Goal: Book appointment/travel/reservation

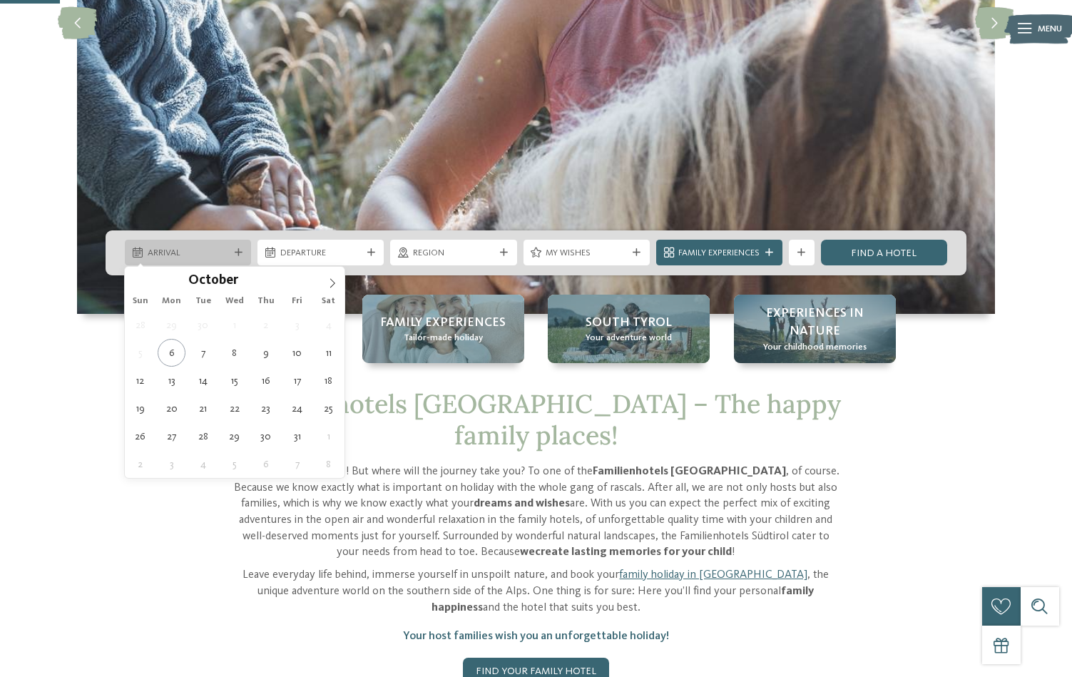
click at [205, 244] on div "Arrival" at bounding box center [188, 253] width 126 height 26
click at [330, 286] on icon at bounding box center [333, 283] width 10 height 10
type input "****"
click at [330, 286] on icon at bounding box center [333, 283] width 10 height 10
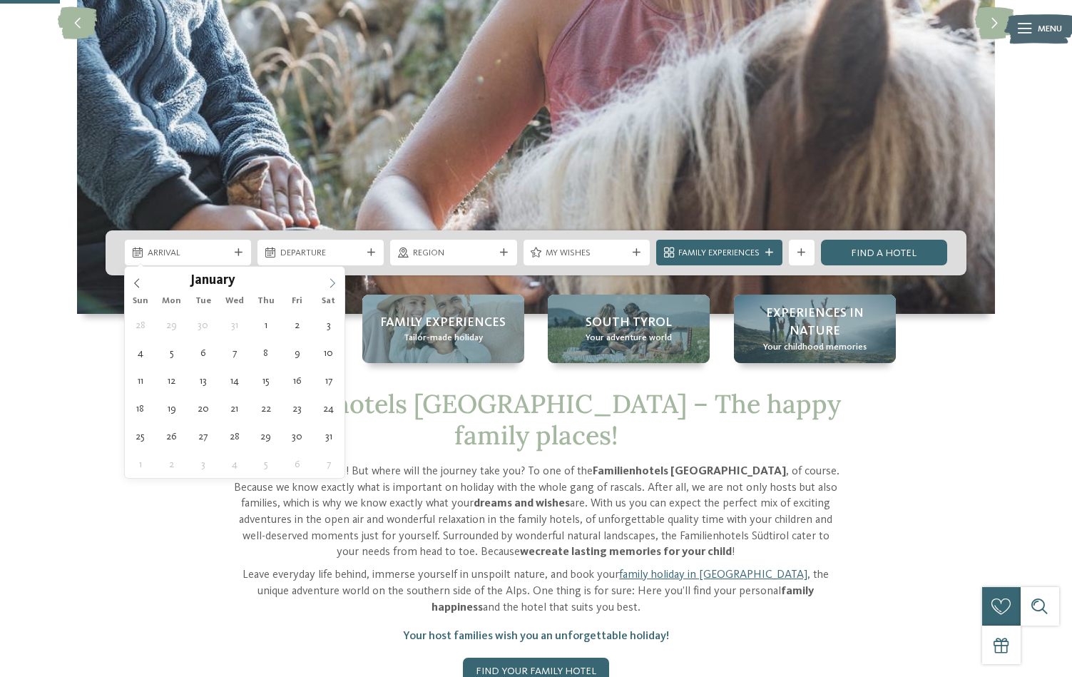
click at [330, 286] on icon at bounding box center [333, 283] width 10 height 10
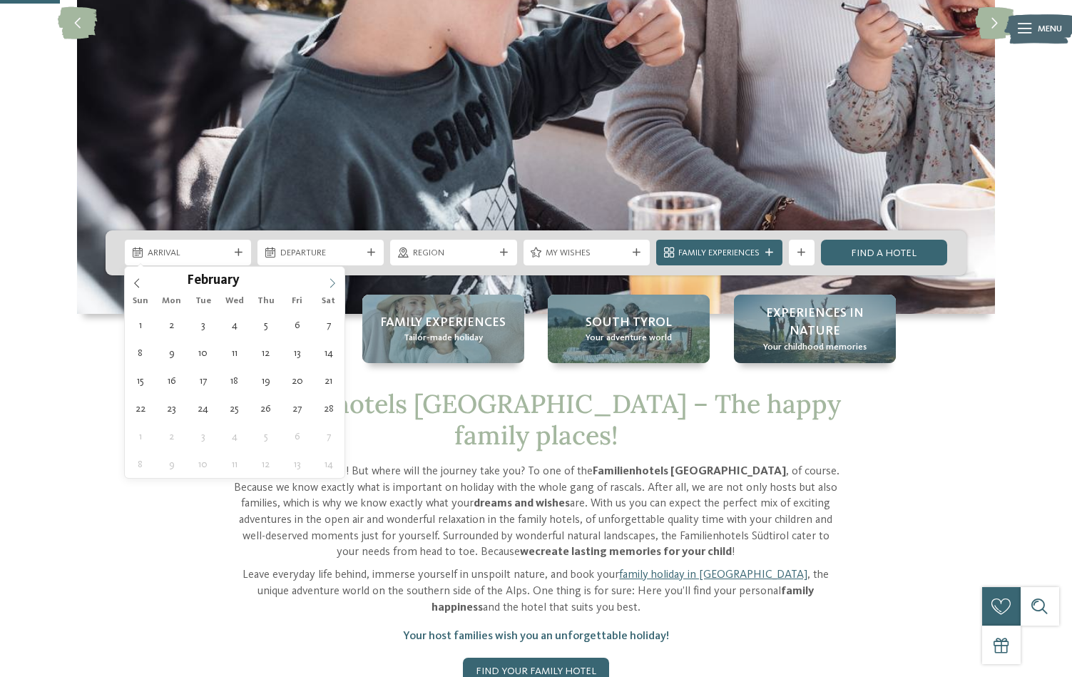
click at [330, 286] on icon at bounding box center [333, 283] width 10 height 10
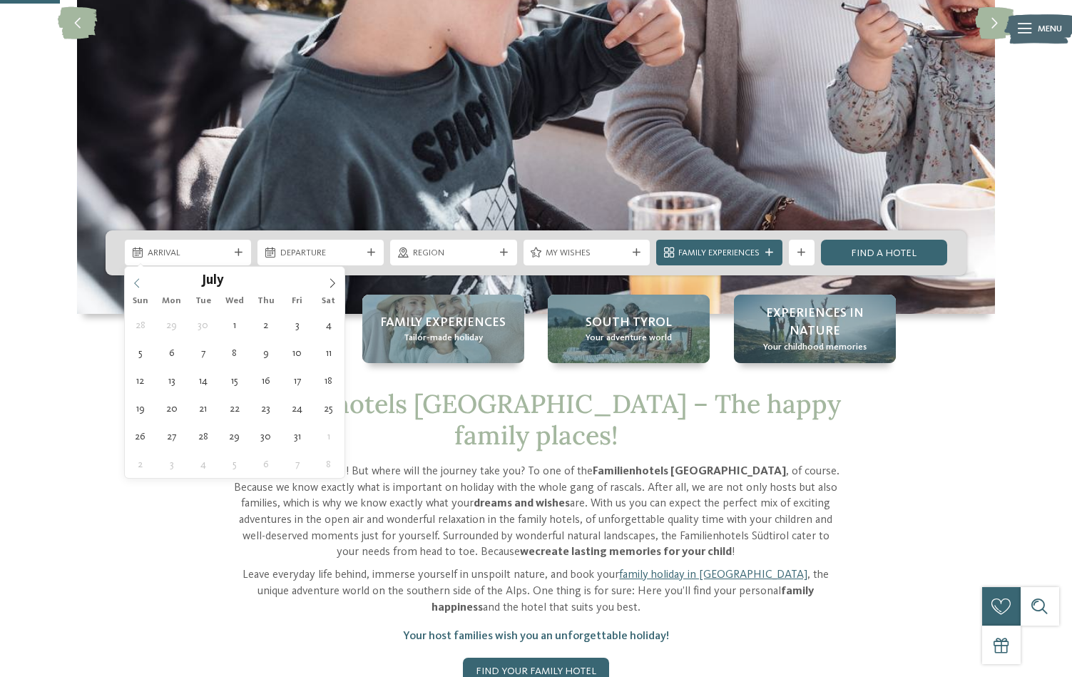
click at [137, 282] on icon at bounding box center [137, 283] width 10 height 10
click at [139, 280] on icon at bounding box center [137, 283] width 10 height 10
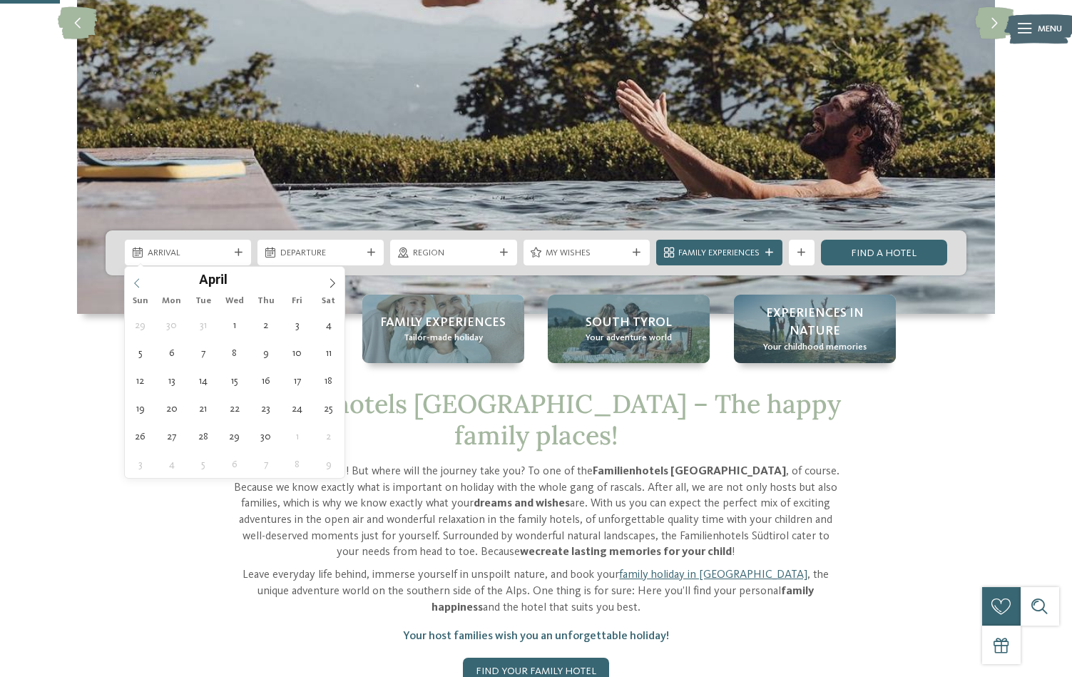
click at [139, 280] on icon at bounding box center [137, 283] width 10 height 10
type div "[DATE]"
type input "****"
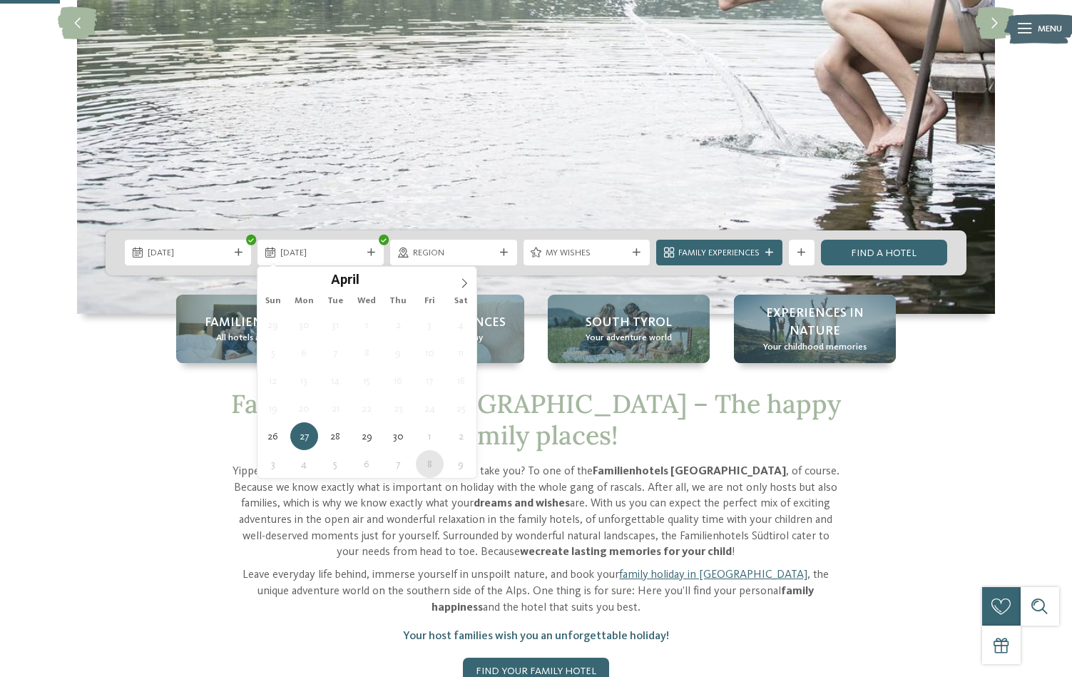
type div "[DATE]"
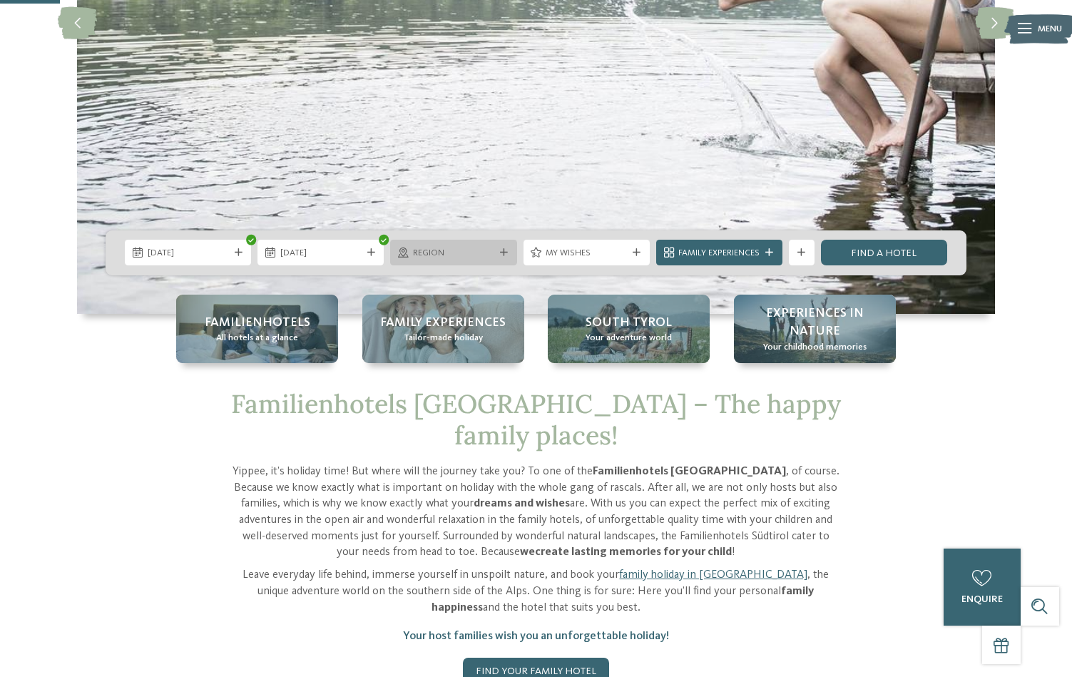
click at [490, 253] on span "Region" at bounding box center [453, 253] width 81 height 13
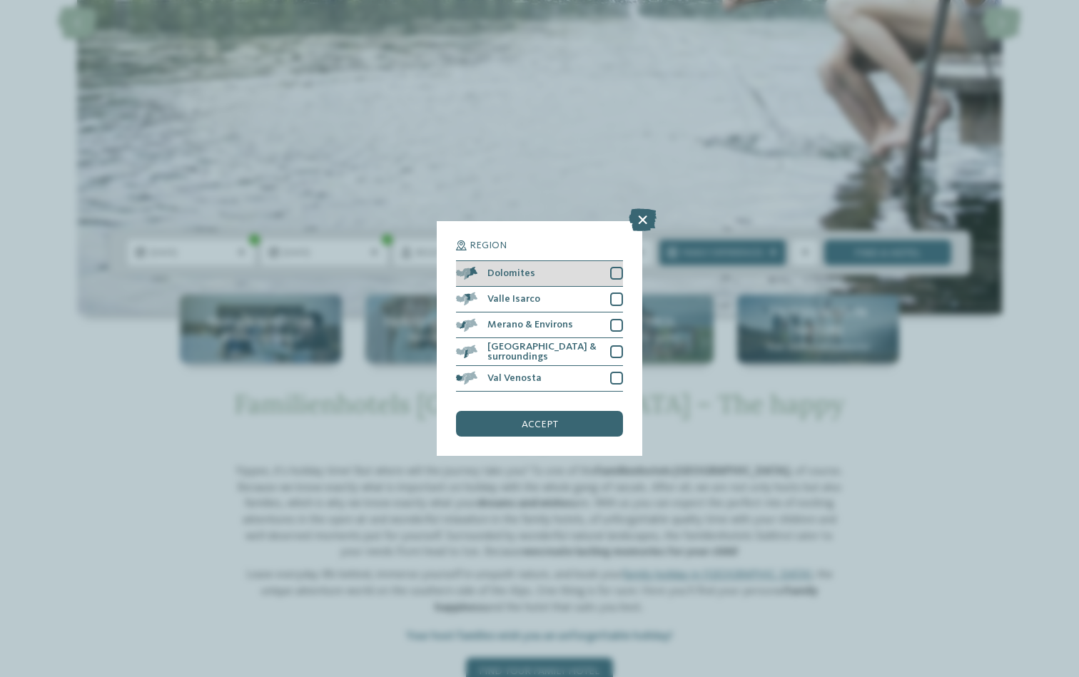
click at [617, 267] on div at bounding box center [616, 273] width 13 height 13
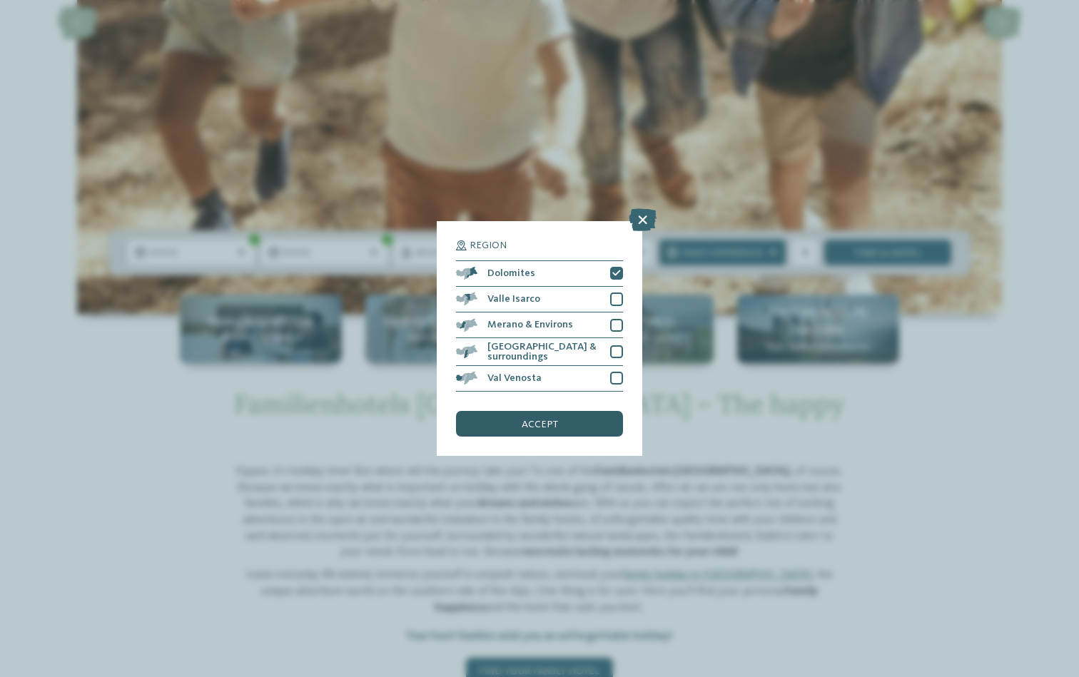
click at [544, 420] on span "accept" at bounding box center [540, 425] width 36 height 10
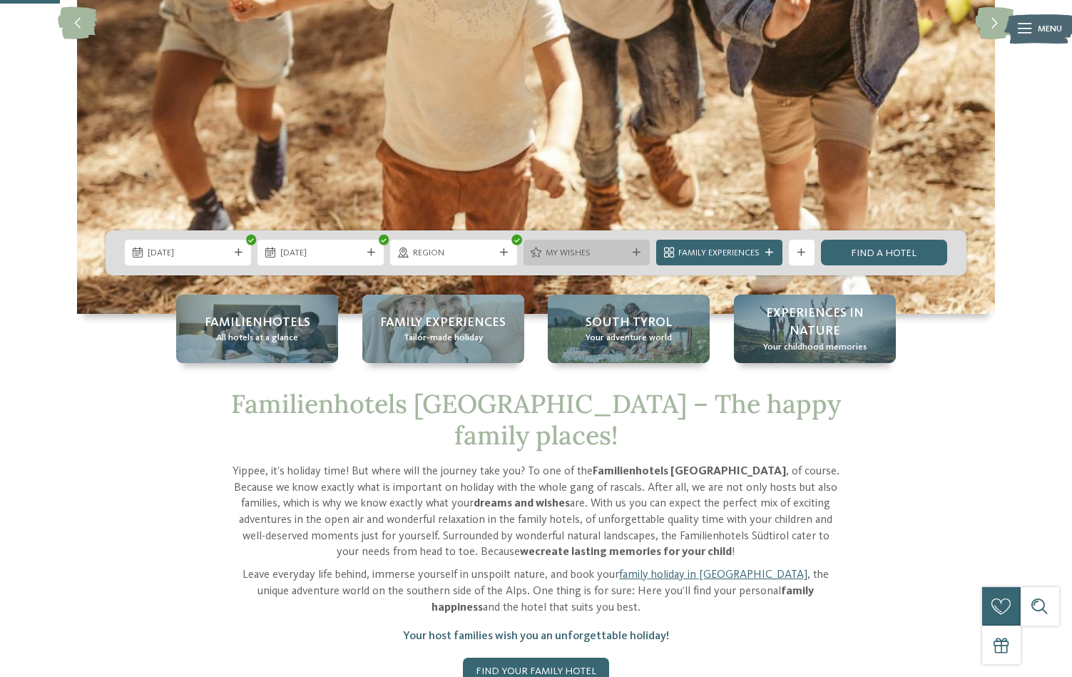
click at [576, 254] on span "My wishes" at bounding box center [586, 253] width 81 height 13
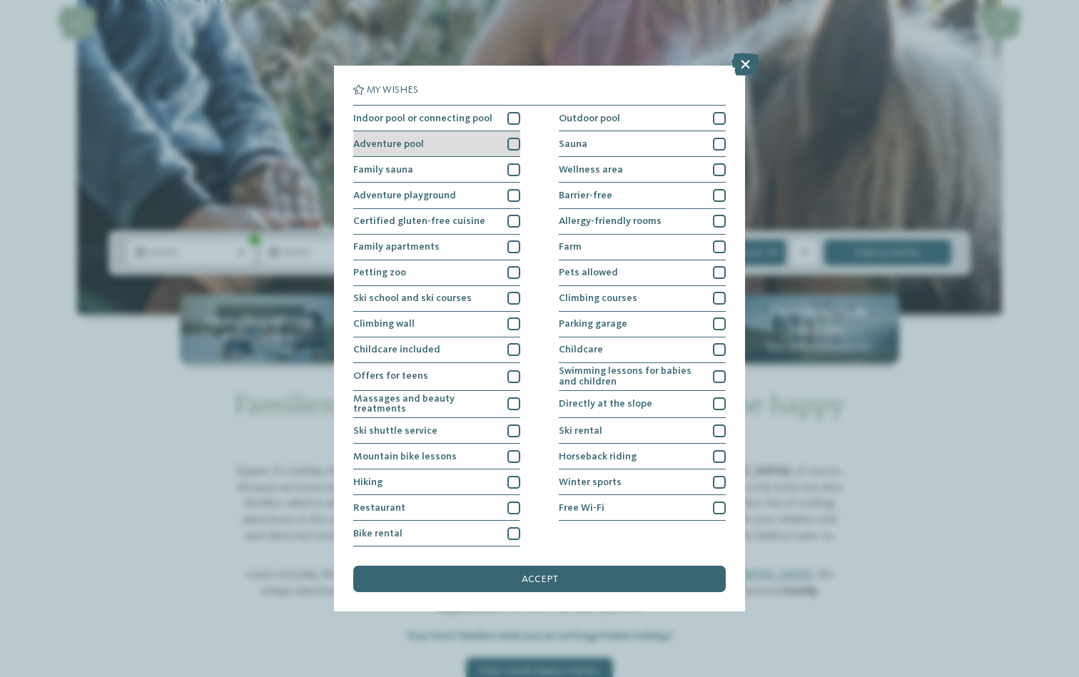
click at [512, 143] on div at bounding box center [513, 144] width 13 height 13
click at [512, 245] on div at bounding box center [513, 246] width 13 height 13
click at [526, 566] on div "accept" at bounding box center [539, 579] width 372 height 26
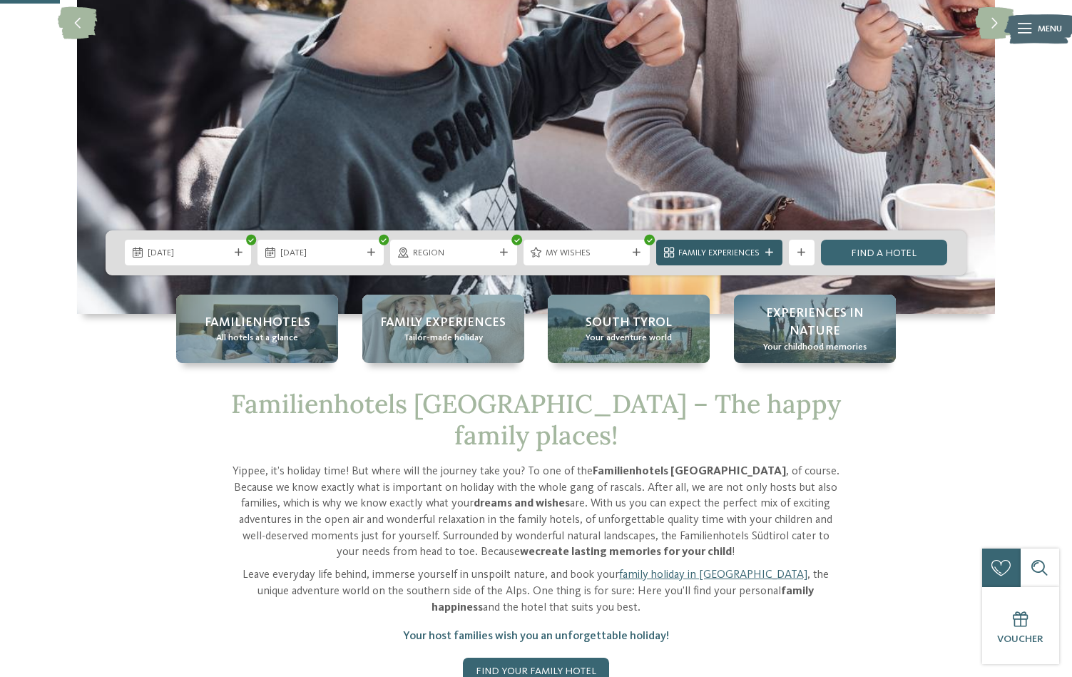
click at [756, 252] on span "Family Experiences" at bounding box center [719, 253] width 81 height 13
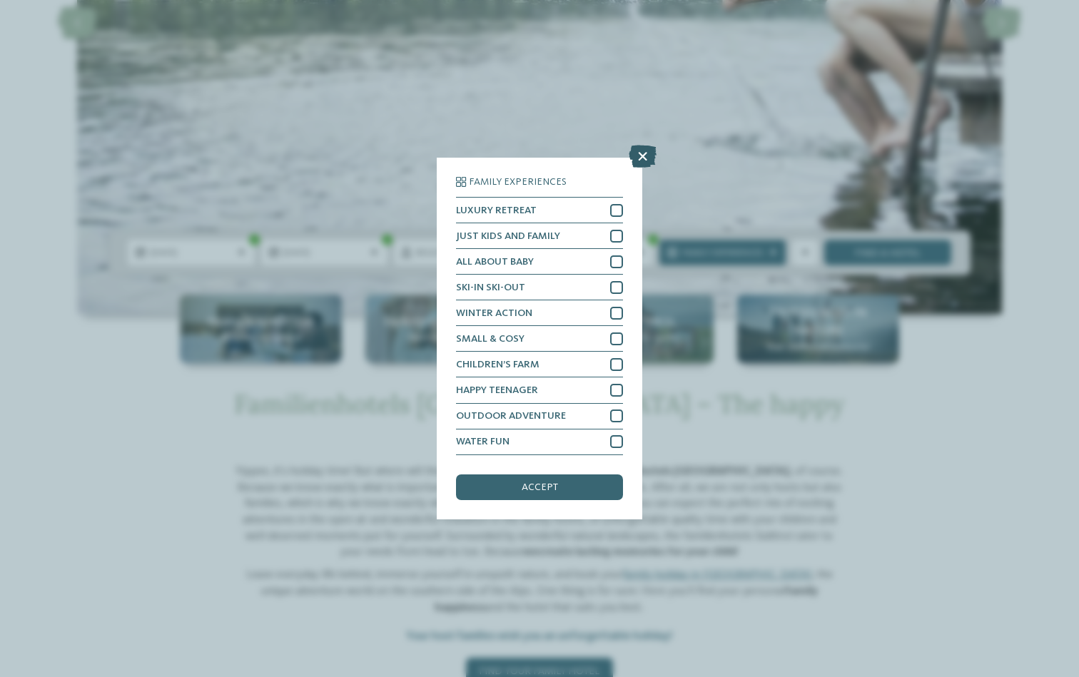
click at [643, 146] on icon at bounding box center [643, 157] width 28 height 23
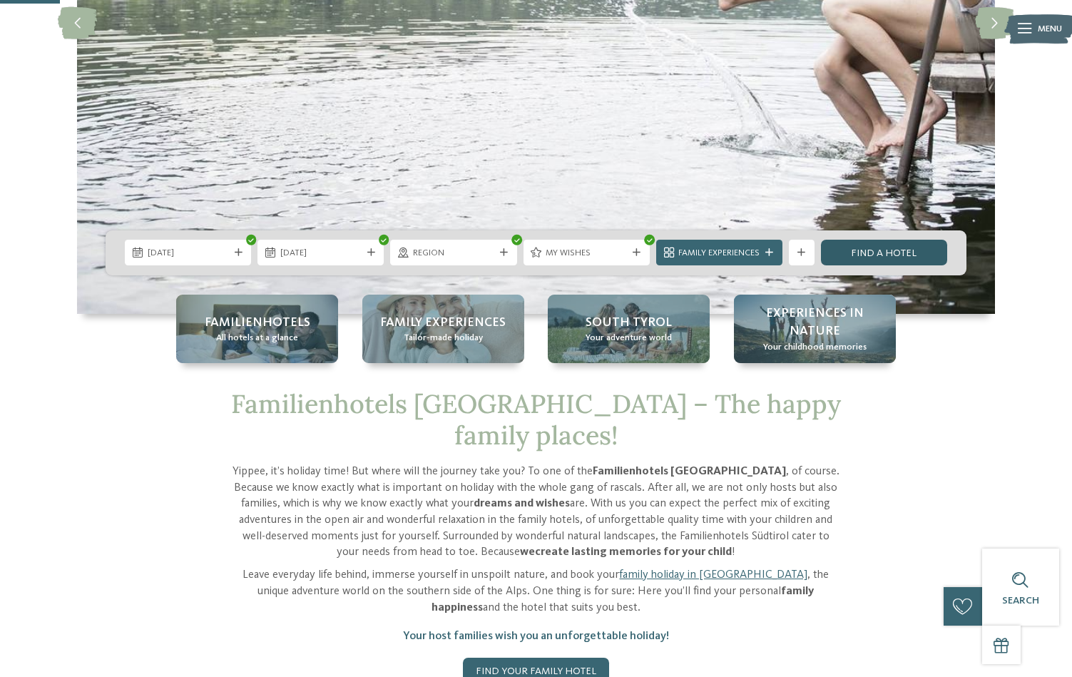
click at [849, 247] on link "Find a hotel" at bounding box center [884, 253] width 126 height 26
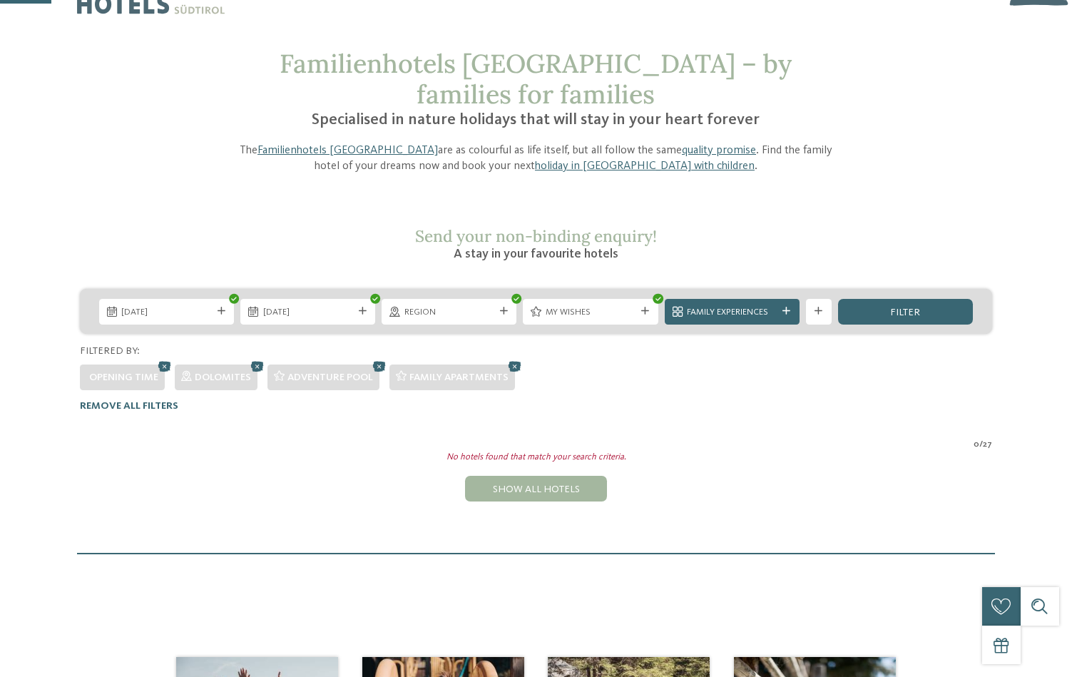
scroll to position [29, 0]
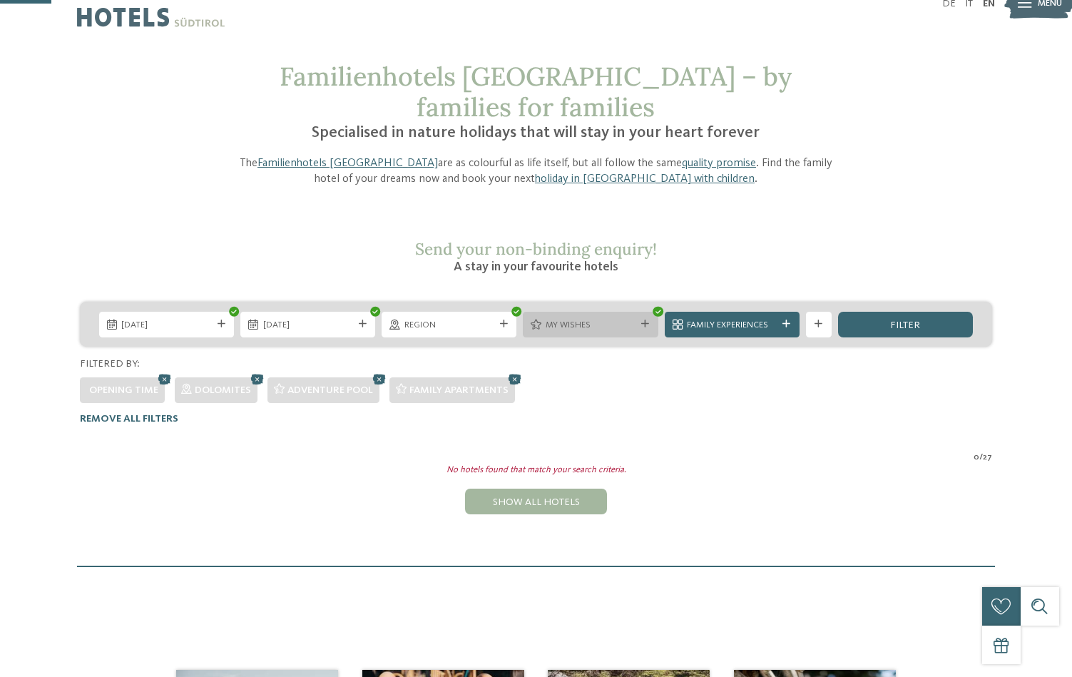
click at [574, 319] on span "My wishes" at bounding box center [591, 325] width 90 height 13
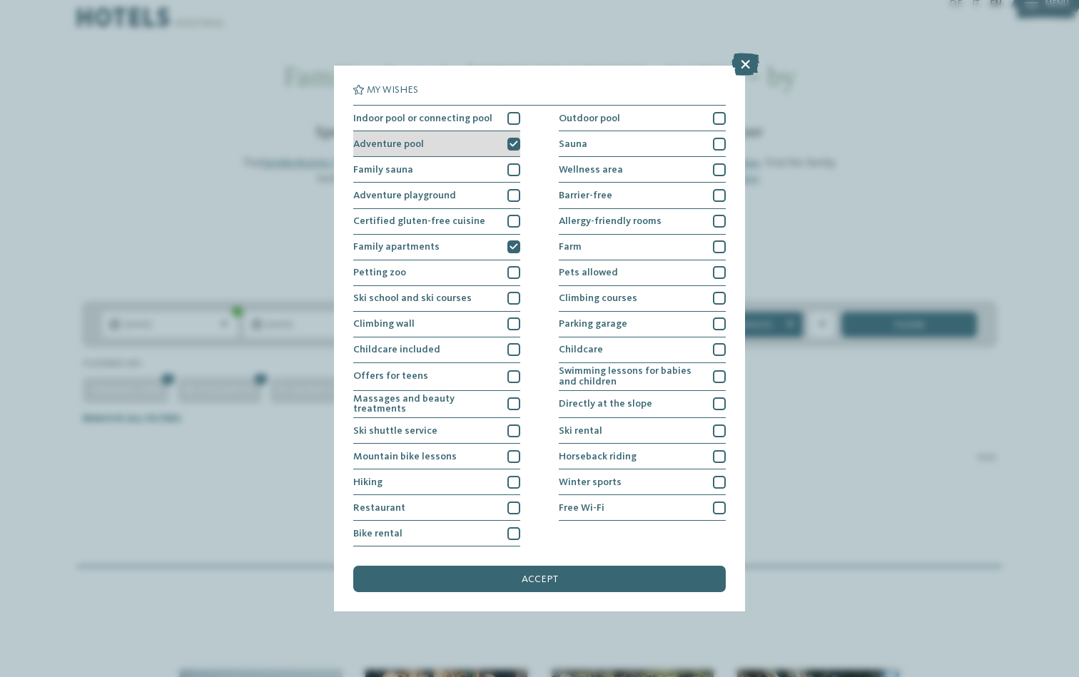
click at [514, 141] on icon at bounding box center [513, 145] width 9 height 8
click at [547, 574] on span "accept" at bounding box center [540, 579] width 36 height 10
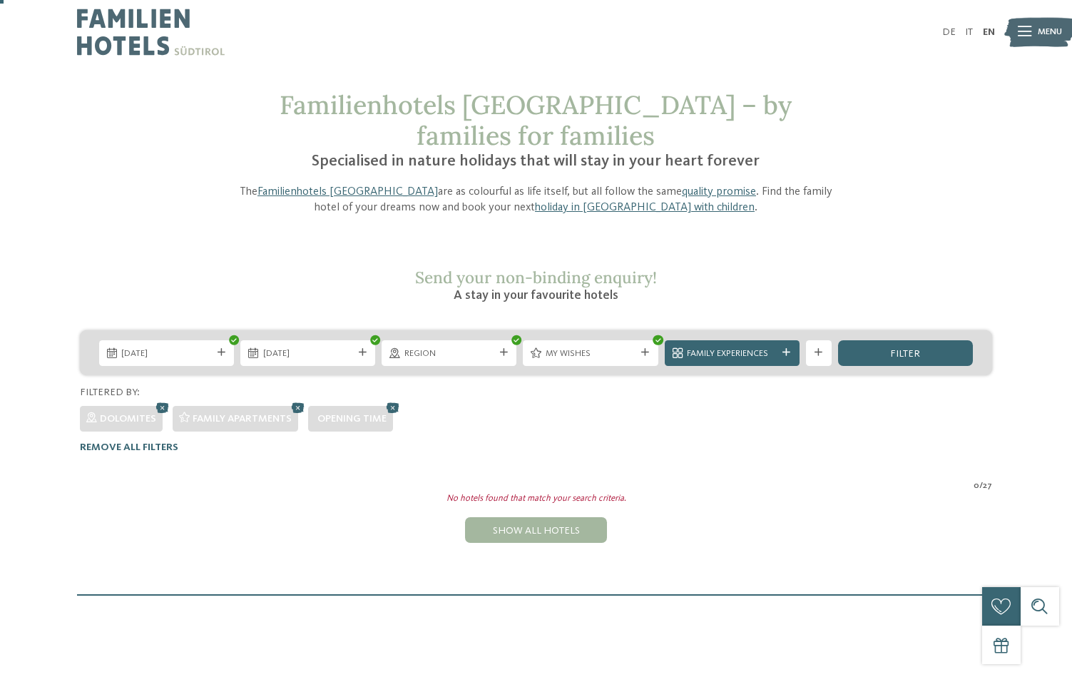
scroll to position [0, 0]
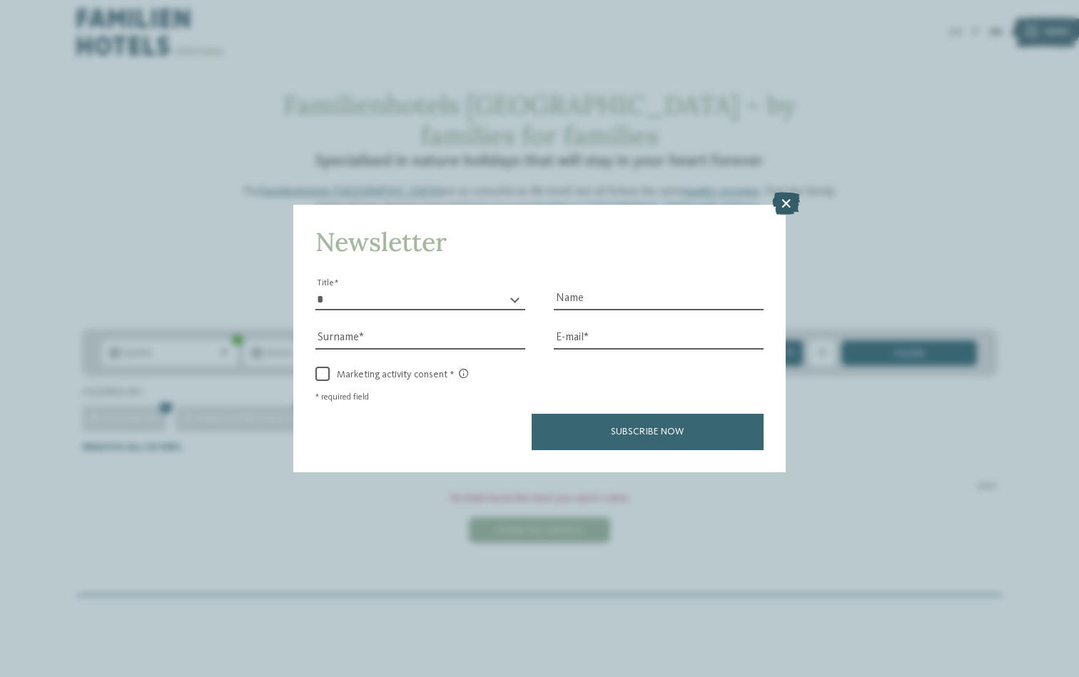
click at [791, 192] on icon at bounding box center [786, 203] width 28 height 23
